Goal: Information Seeking & Learning: Learn about a topic

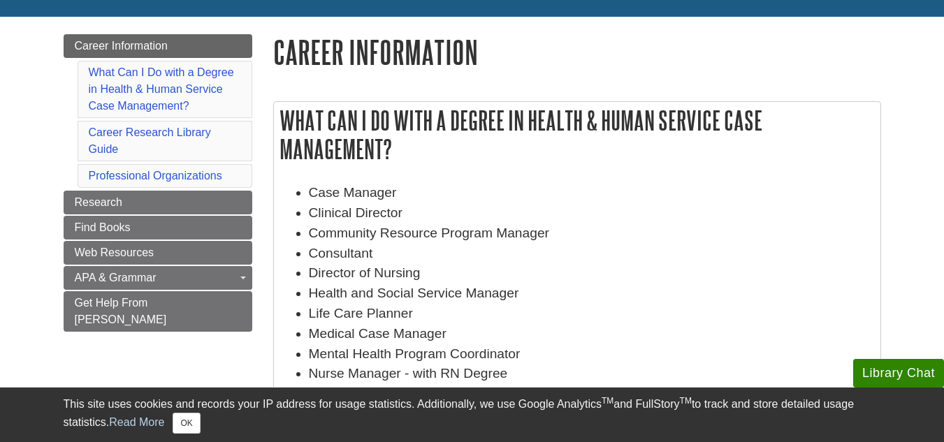
scroll to position [70, 0]
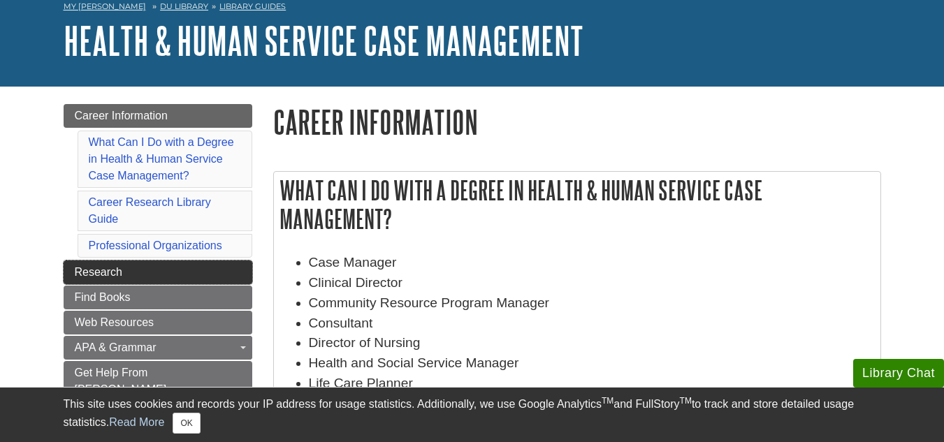
click at [138, 274] on link "Research" at bounding box center [158, 273] width 189 height 24
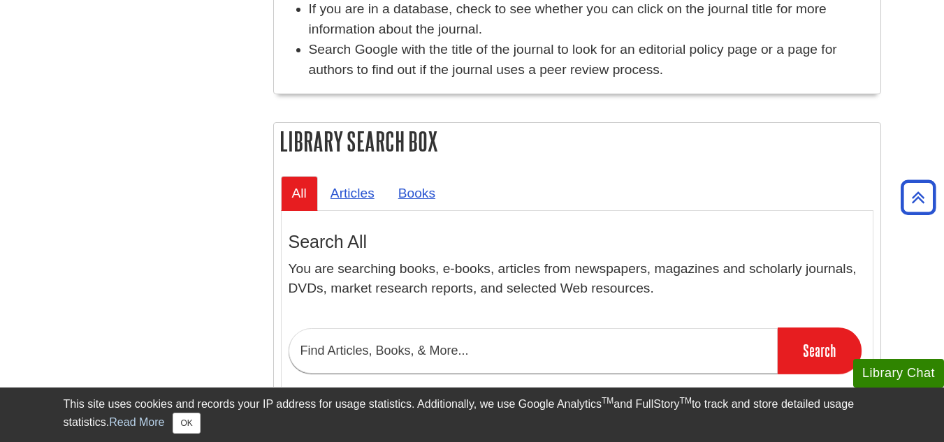
scroll to position [1328, 0]
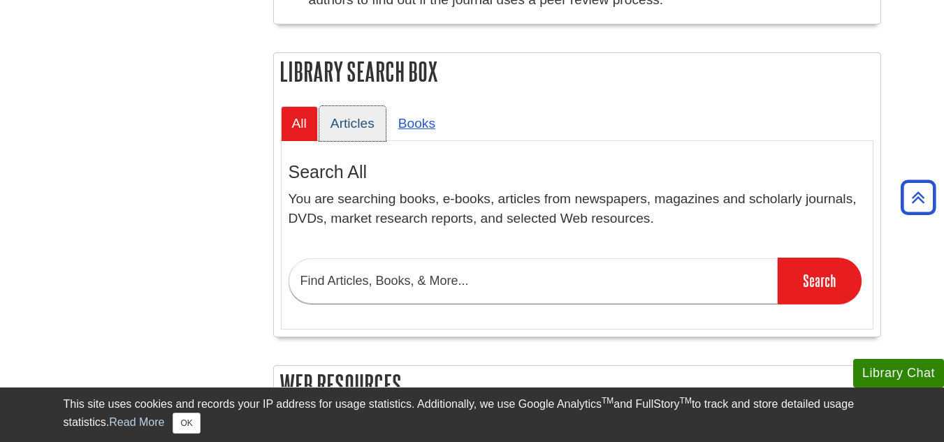
click at [357, 124] on link "Articles" at bounding box center [352, 123] width 66 height 34
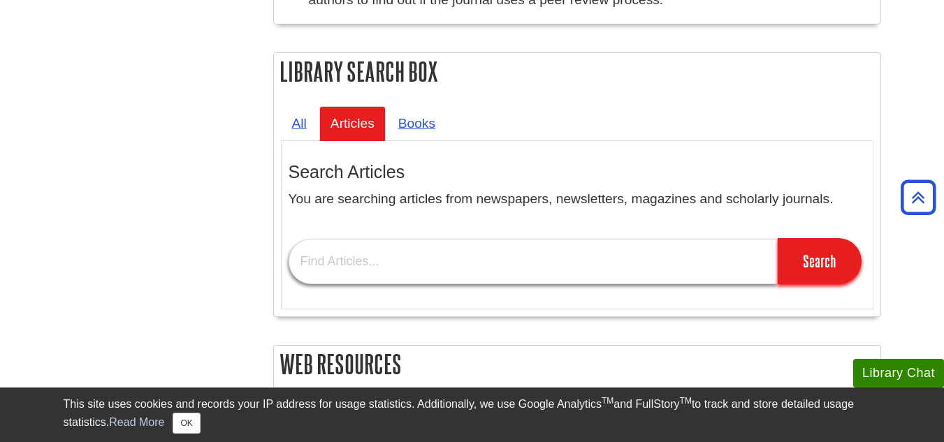
click at [424, 257] on input "text" at bounding box center [533, 261] width 489 height 45
paste input "Components Vital for a Client’s Case File"
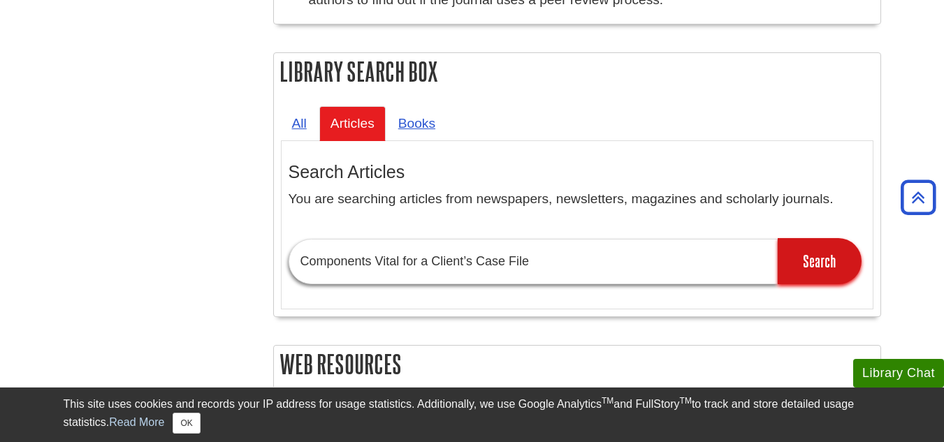
type input "Components Vital for a Client’s Case File"
click at [826, 259] on input "Search" at bounding box center [820, 261] width 84 height 46
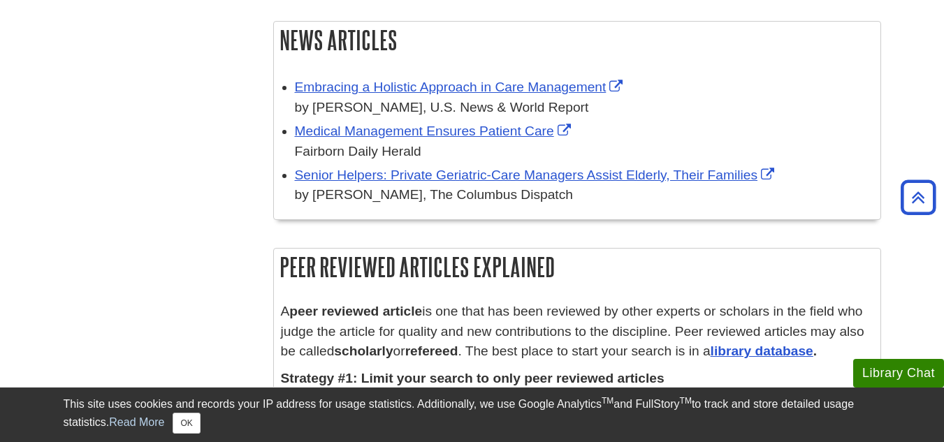
scroll to position [697, 0]
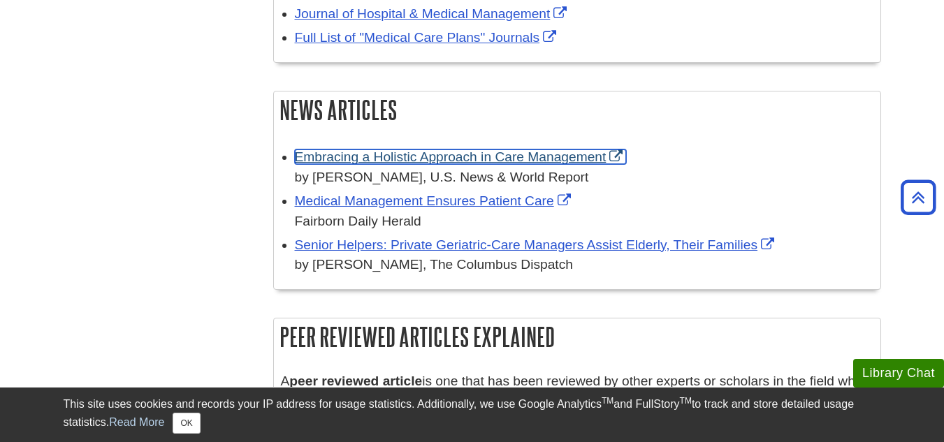
click at [561, 159] on link "Embracing a Holistic Approach in Care Management" at bounding box center [461, 157] width 332 height 15
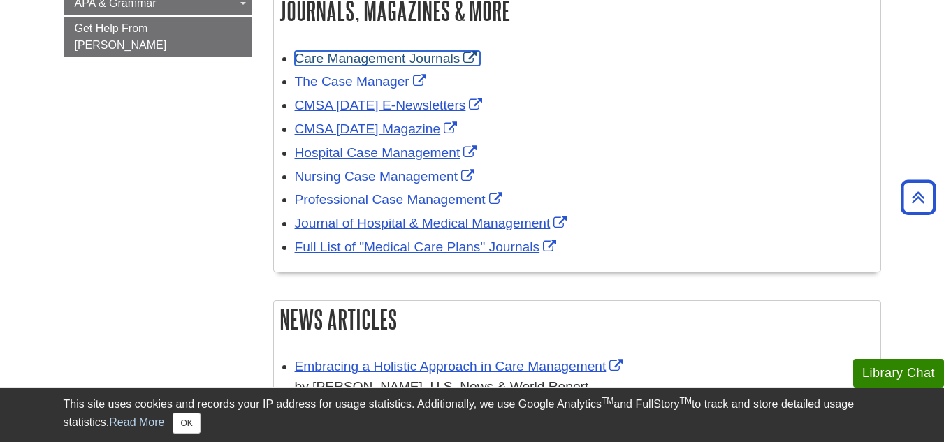
click at [373, 57] on link "Care Management Journals" at bounding box center [388, 58] width 186 height 15
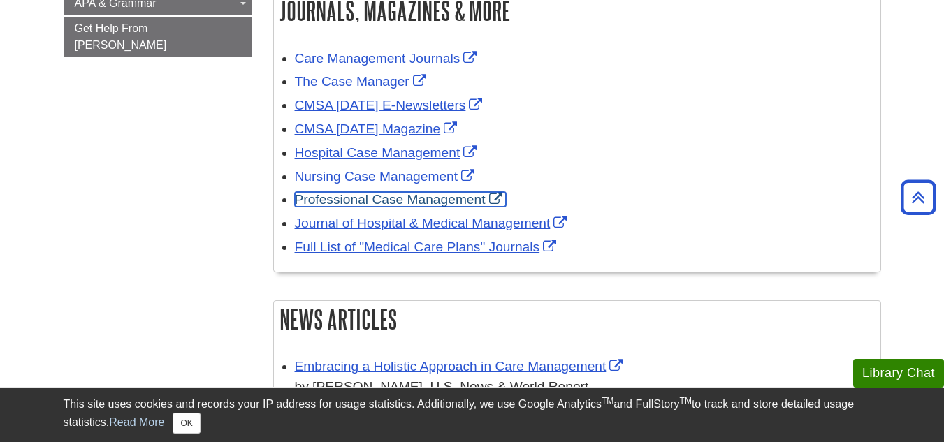
click at [325, 196] on link "Professional Case Management" at bounding box center [400, 199] width 211 height 15
